Goal: Transaction & Acquisition: Book appointment/travel/reservation

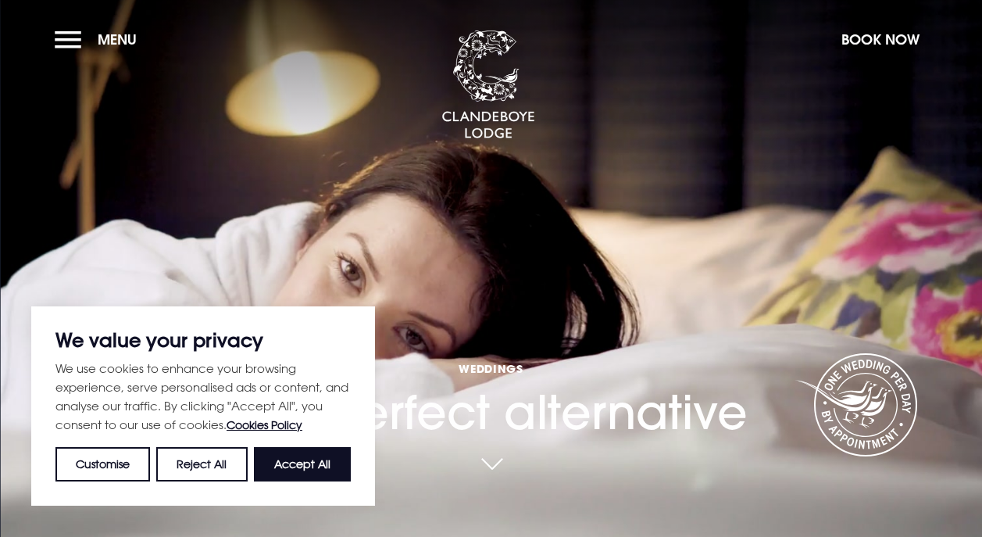
click at [302, 481] on div "We value your privacy We use cookies to enhance your browsing experience, serve…" at bounding box center [203, 405] width 344 height 199
click at [334, 465] on button "Accept All" at bounding box center [302, 464] width 97 height 34
checkbox input "true"
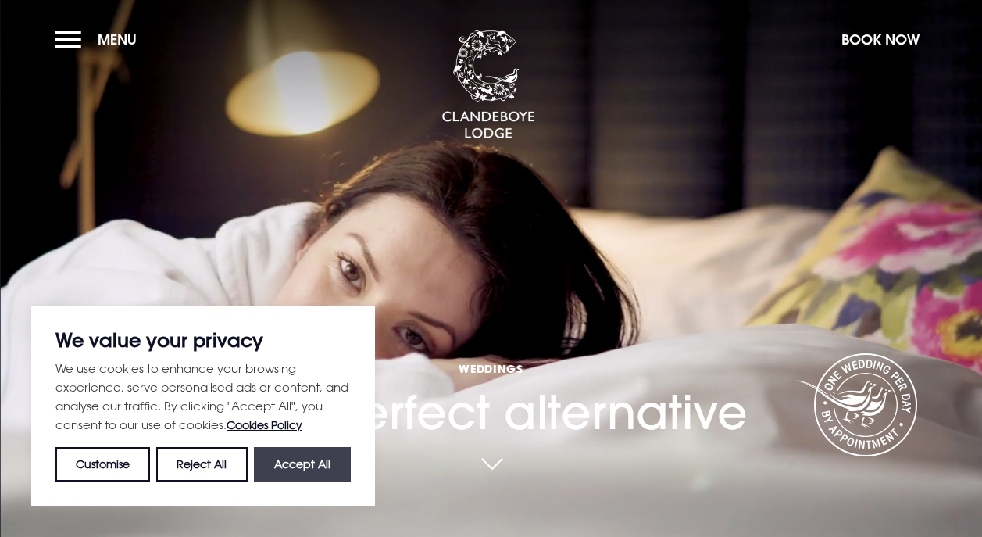
checkbox input "true"
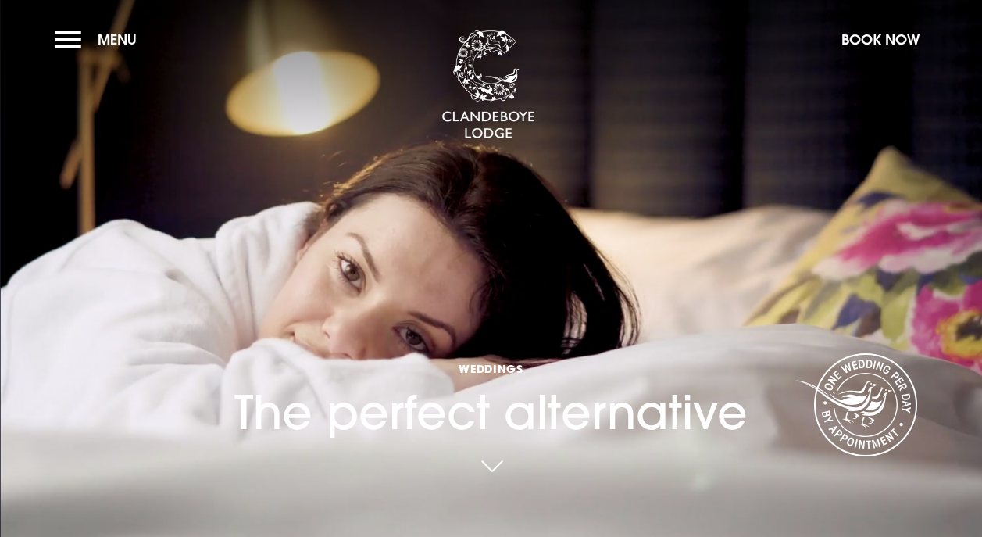
click at [500, 462] on link at bounding box center [491, 467] width 36 height 34
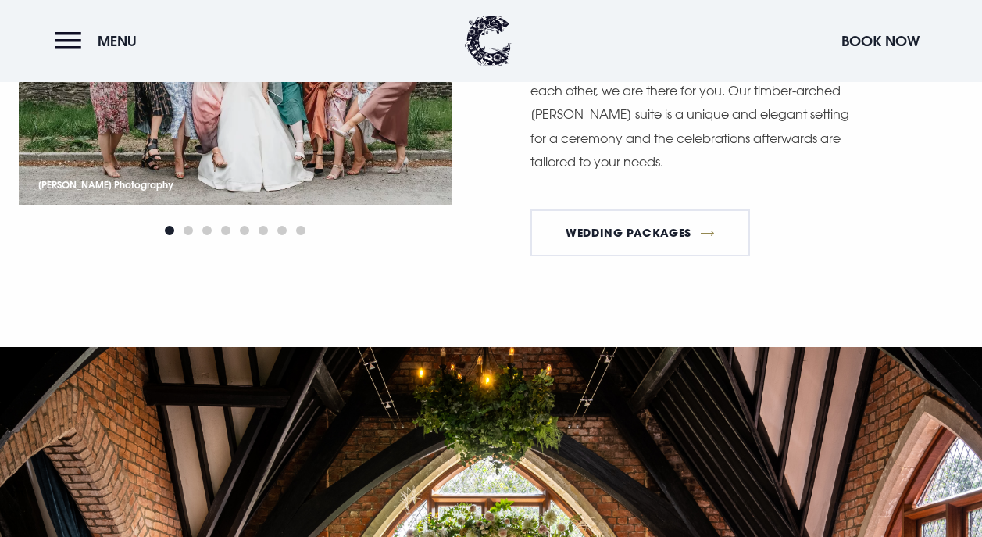
scroll to position [2218, 0]
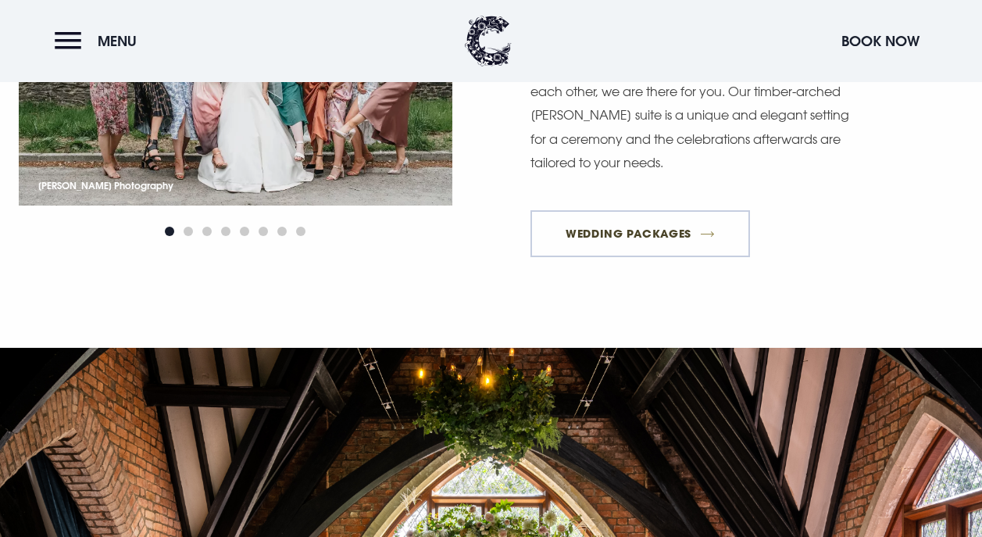
click at [612, 242] on link "Wedding Packages" at bounding box center [640, 233] width 220 height 47
